Goal: Information Seeking & Learning: Learn about a topic

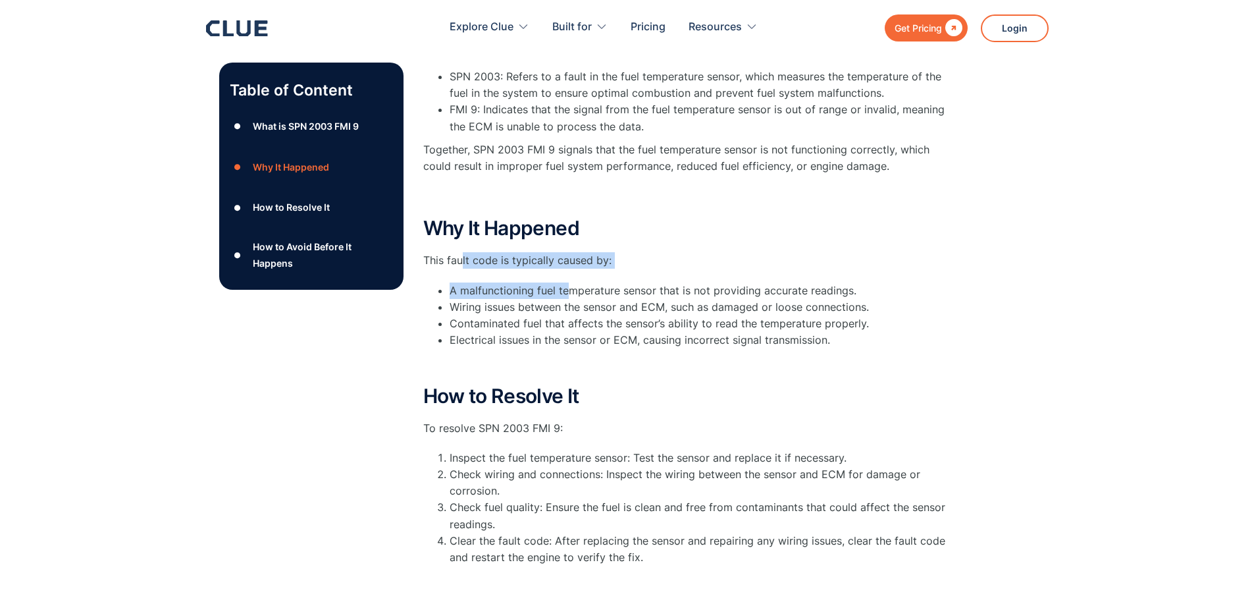
drag, startPoint x: 467, startPoint y: 238, endPoint x: 604, endPoint y: 284, distance: 144.2
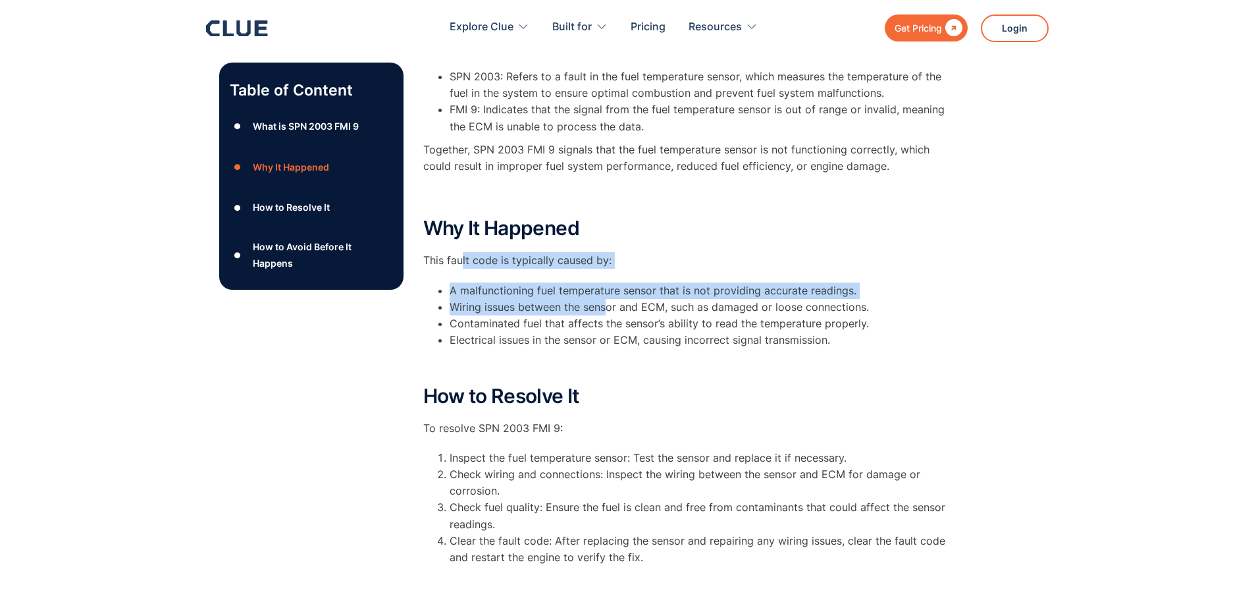
click at [604, 284] on div "Why It Happened This fault code is typically caused by: A malfunctioning fuel t…" at bounding box center [686, 294] width 527 height 154
click at [604, 299] on li "Wiring issues between the sensor and ECM, such as damaged or loose connections." at bounding box center [700, 307] width 500 height 16
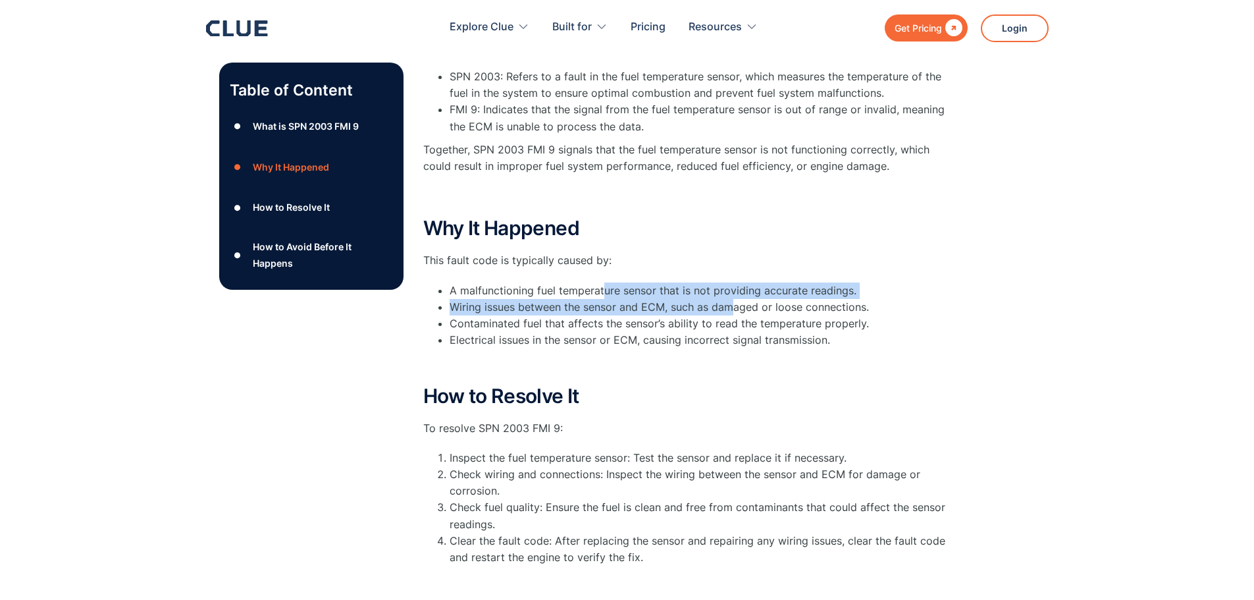
drag, startPoint x: 604, startPoint y: 280, endPoint x: 733, endPoint y: 284, distance: 128.4
click at [733, 284] on ul "A malfunctioning fuel temperature sensor that is not providing accurate reading…" at bounding box center [686, 315] width 527 height 66
click at [733, 299] on li "Wiring issues between the sensor and ECM, such as damaged or loose connections." at bounding box center [700, 307] width 500 height 16
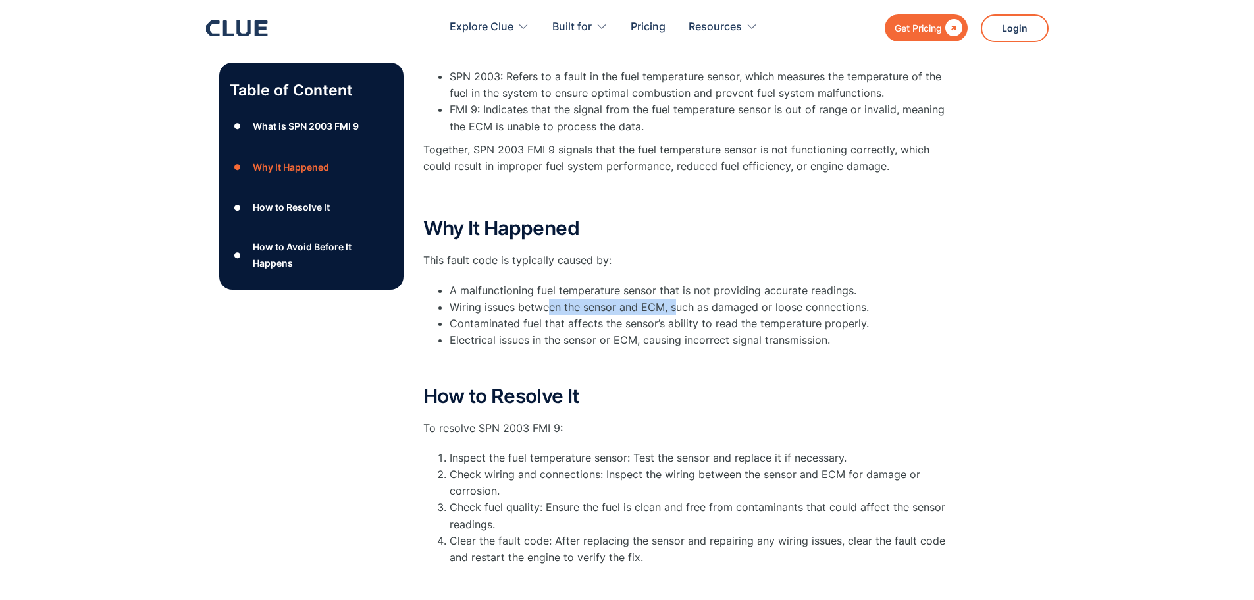
drag, startPoint x: 549, startPoint y: 288, endPoint x: 674, endPoint y: 296, distance: 125.3
click at [674, 299] on li "Wiring issues between the sensor and ECM, such as damaged or loose connections." at bounding box center [700, 307] width 500 height 16
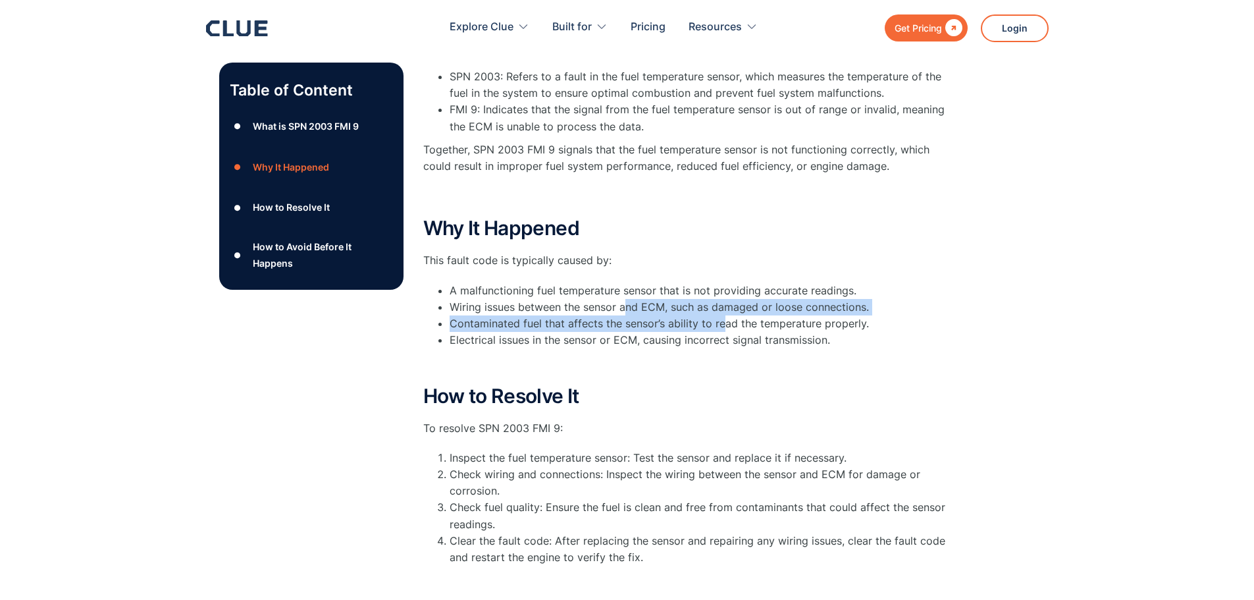
drag, startPoint x: 625, startPoint y: 291, endPoint x: 721, endPoint y: 308, distance: 97.6
click at [721, 308] on ul "A malfunctioning fuel temperature sensor that is not providing accurate reading…" at bounding box center [686, 315] width 527 height 66
click at [721, 315] on li "Contaminated fuel that affects the sensor’s ability to read the temperature pro…" at bounding box center [700, 323] width 500 height 16
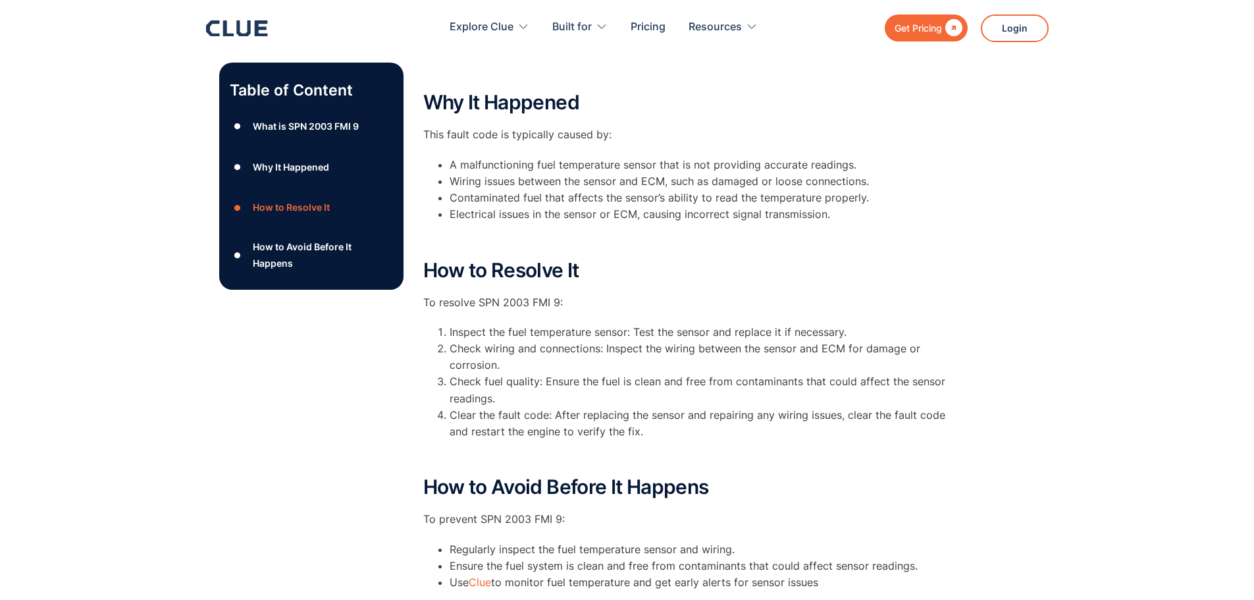
scroll to position [395, 0]
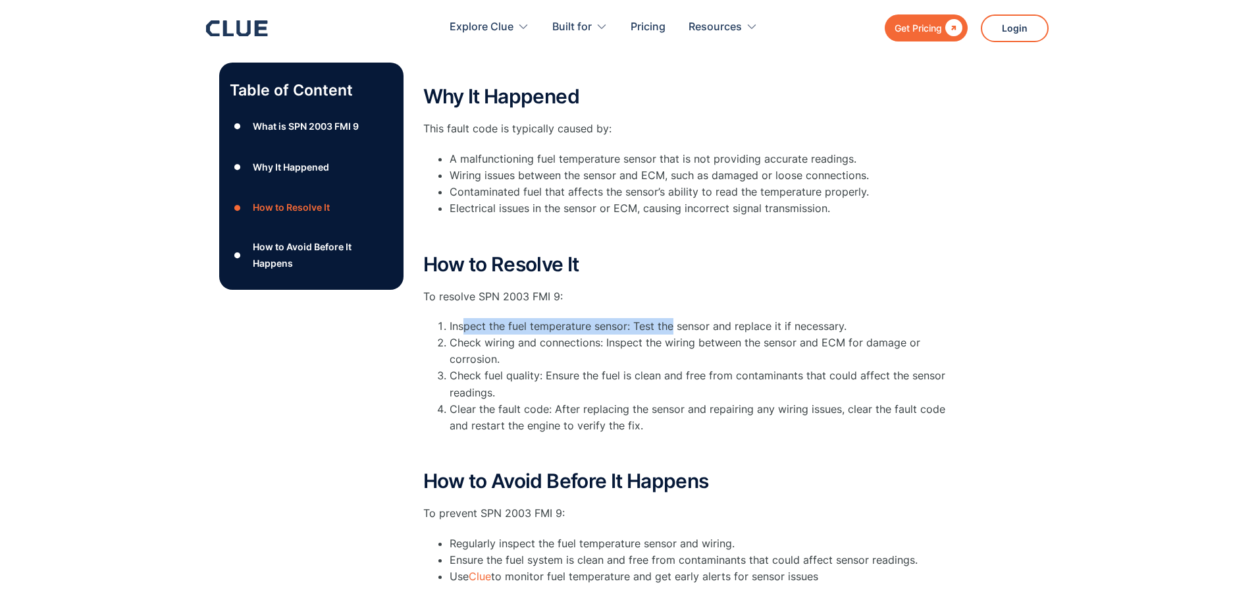
drag, startPoint x: 463, startPoint y: 301, endPoint x: 674, endPoint y: 309, distance: 210.7
click at [674, 318] on li "Inspect the fuel temperature sensor: Test the sensor and replace it if necessar…" at bounding box center [700, 326] width 500 height 16
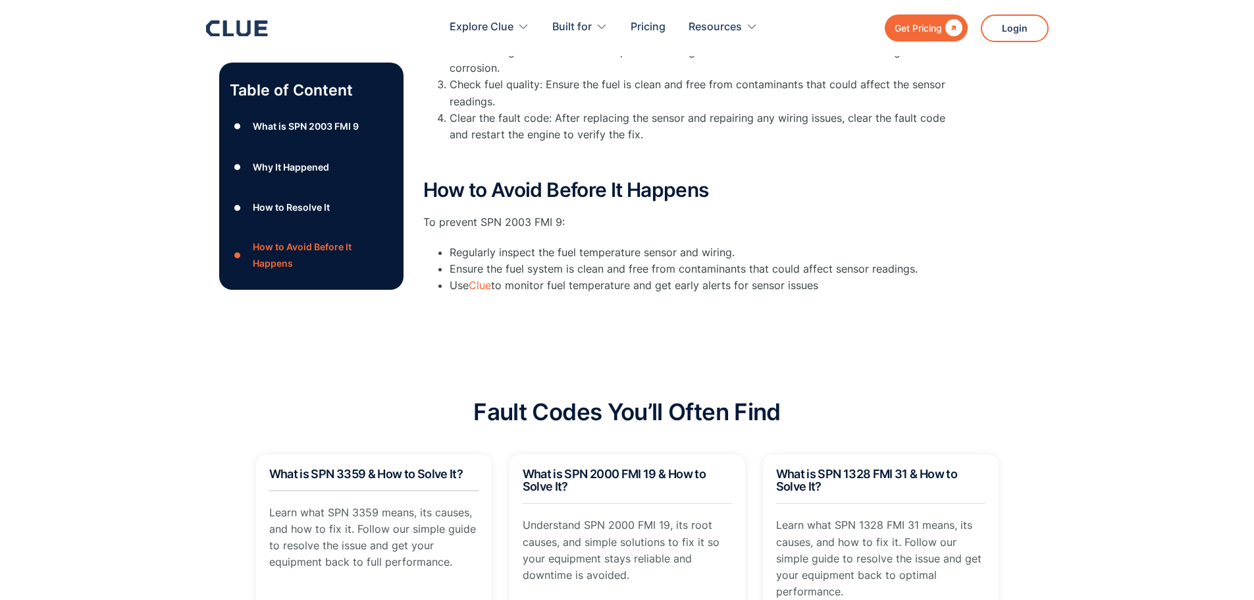
scroll to position [724, 0]
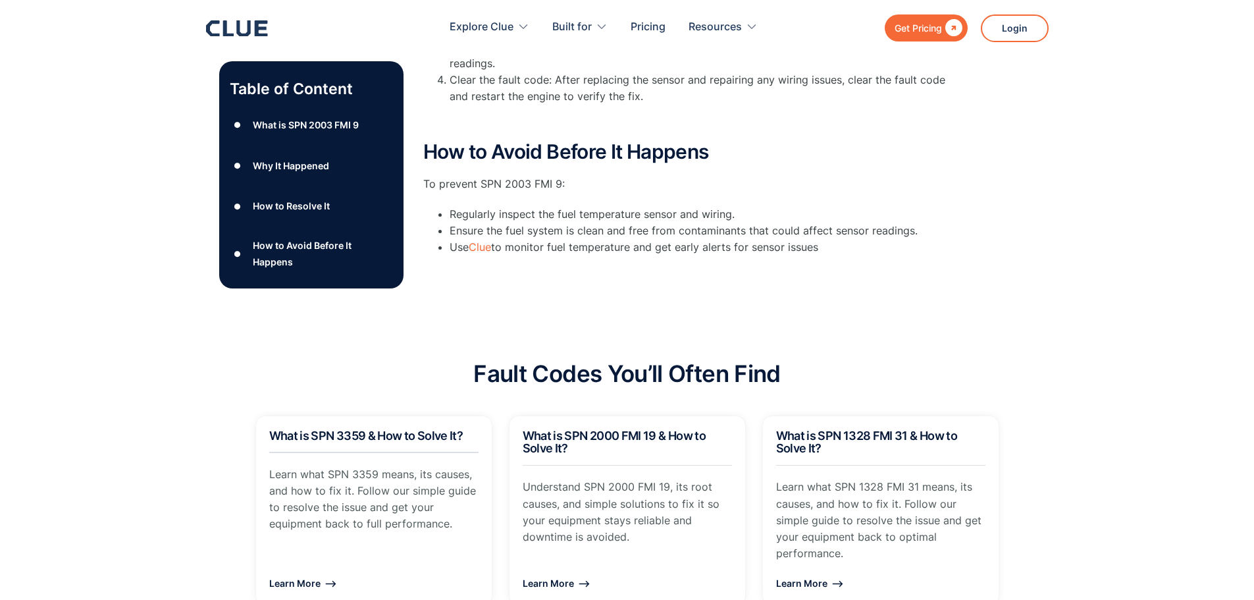
click at [675, 206] on li "Regularly inspect the fuel temperature sensor and wiring." at bounding box center [700, 214] width 500 height 16
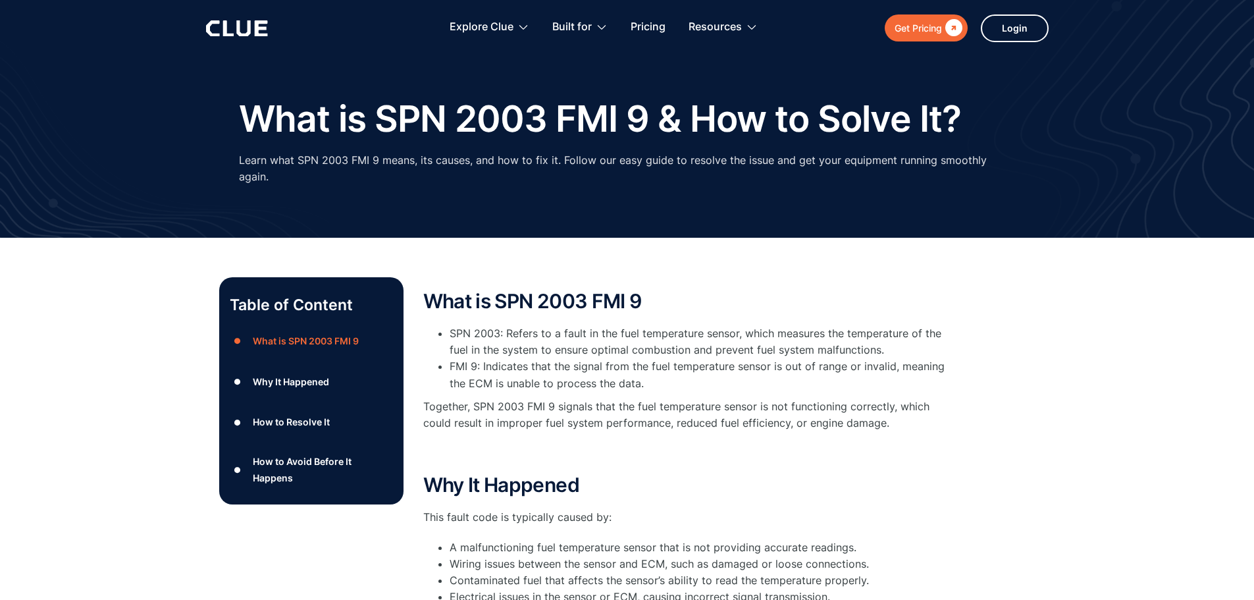
scroll to position [0, 0]
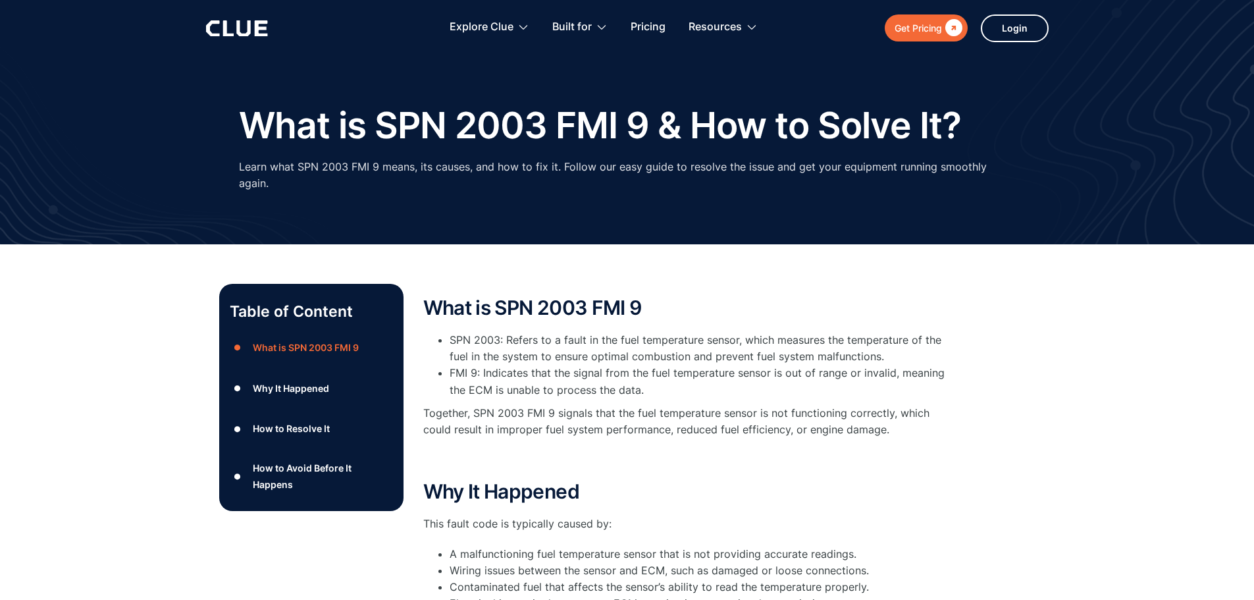
click at [507, 161] on p "Learn what SPN 2003 FMI 9 means, its causes, and how to fix it. Follow our easy…" at bounding box center [627, 175] width 777 height 33
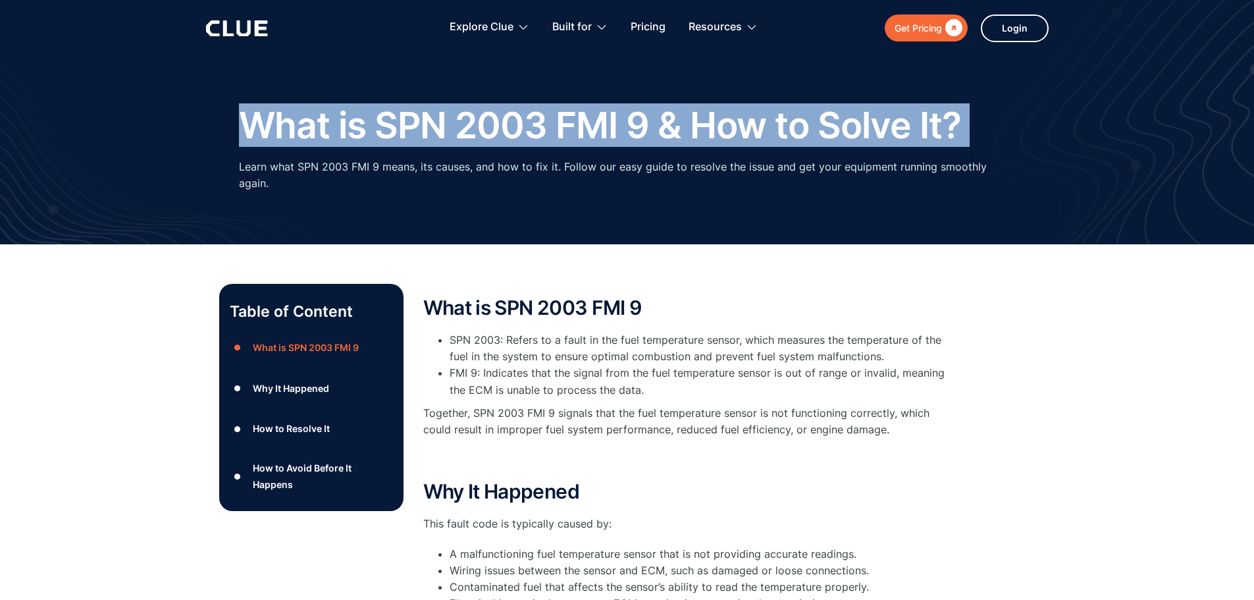
click at [507, 161] on p "Learn what SPN 2003 FMI 9 means, its causes, and how to fix it. Follow our easy…" at bounding box center [627, 175] width 777 height 33
